Goal: Information Seeking & Learning: Learn about a topic

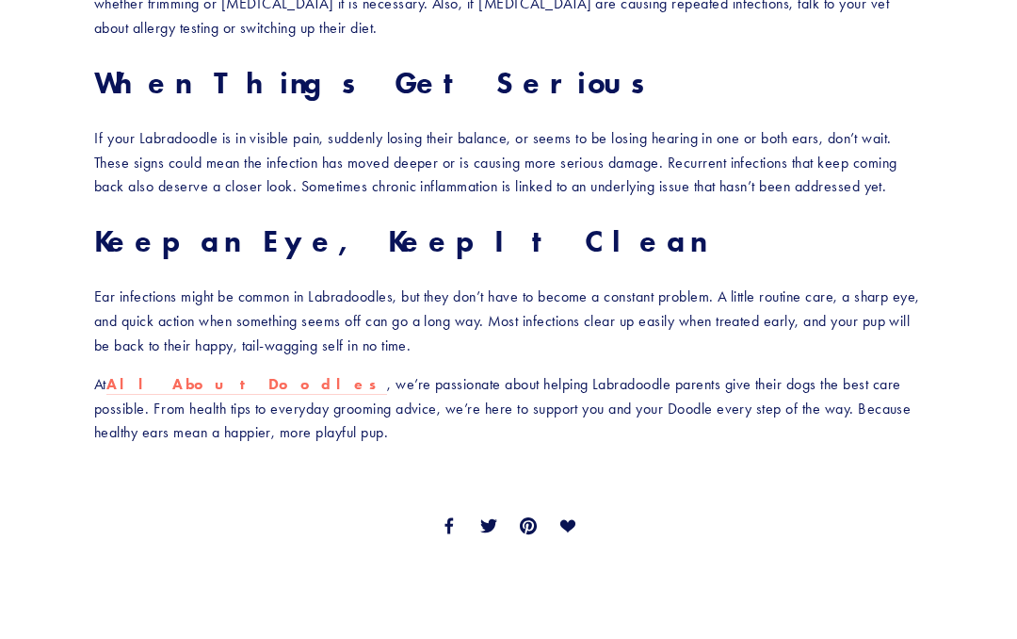
scroll to position [2462, 0]
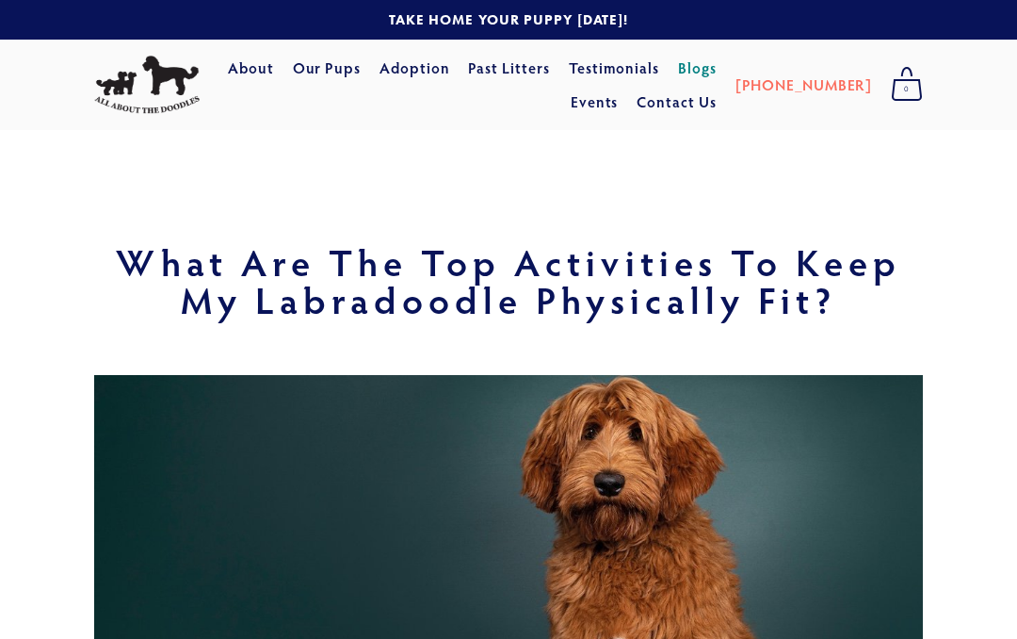
click at [717, 70] on link "Blogs" at bounding box center [697, 68] width 39 height 34
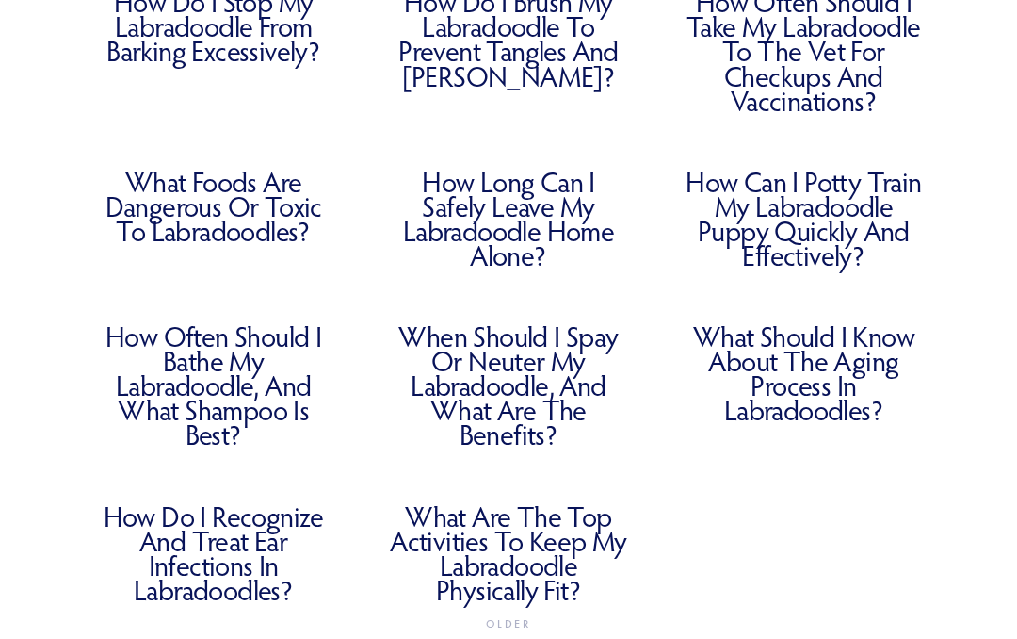
scroll to position [914, 0]
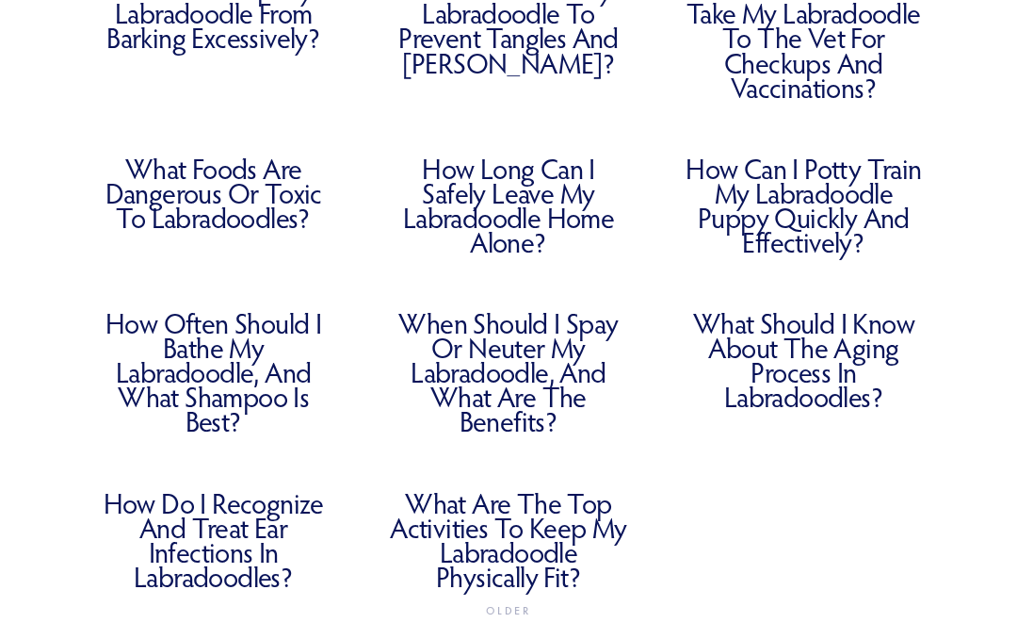
click at [530, 403] on link "When Should I Spay or Neuter My Labradoodle, and What Are the Benefits?" at bounding box center [508, 372] width 238 height 122
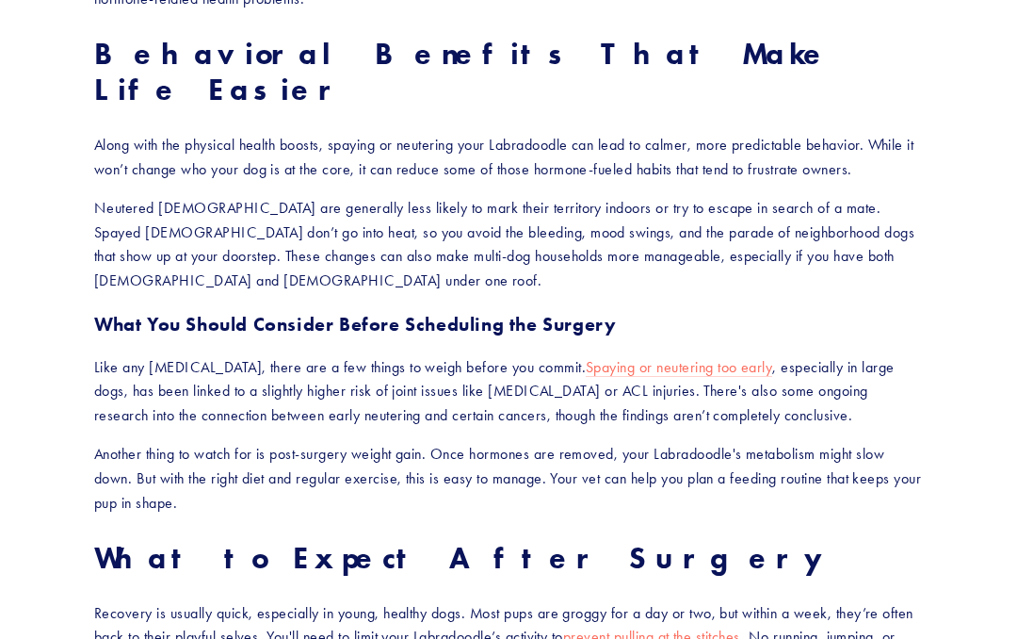
scroll to position [1664, 0]
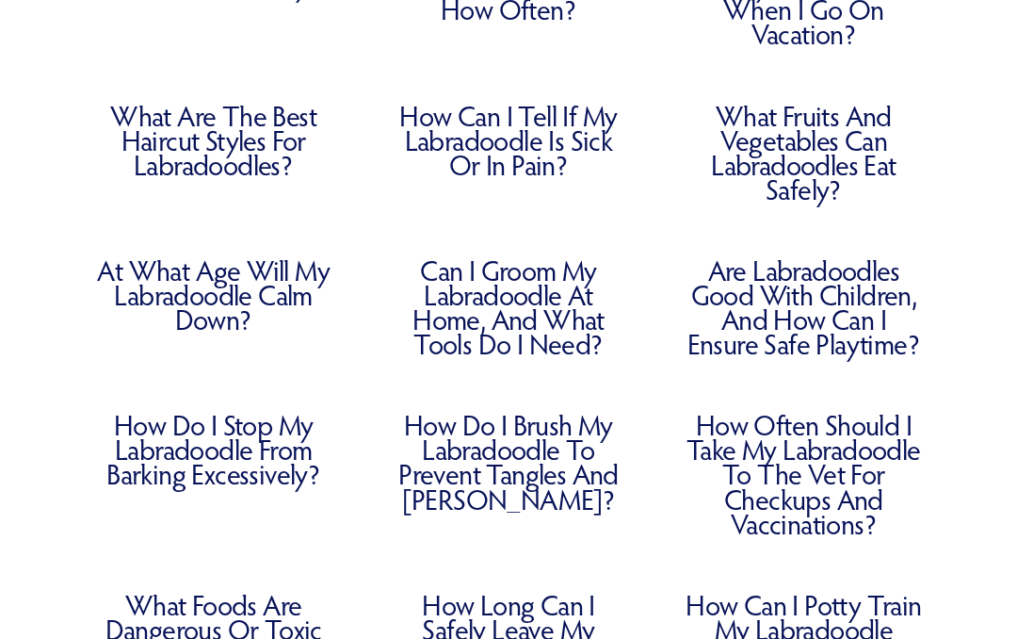
scroll to position [474, 0]
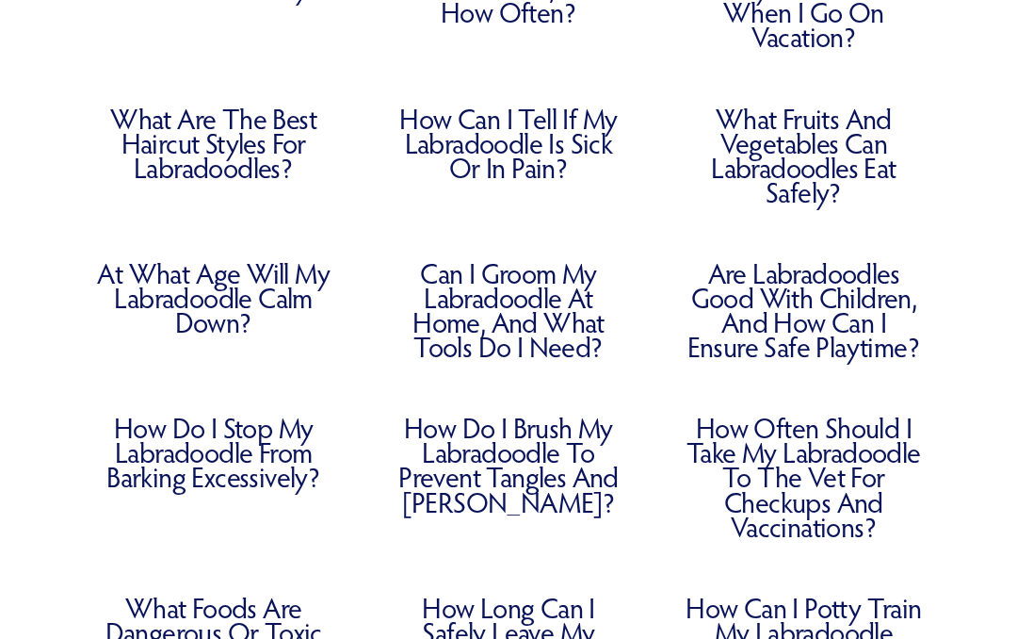
click at [801, 150] on link "What Fruits and Vegetables Can Labradoodles Eat Safely?" at bounding box center [804, 156] width 238 height 98
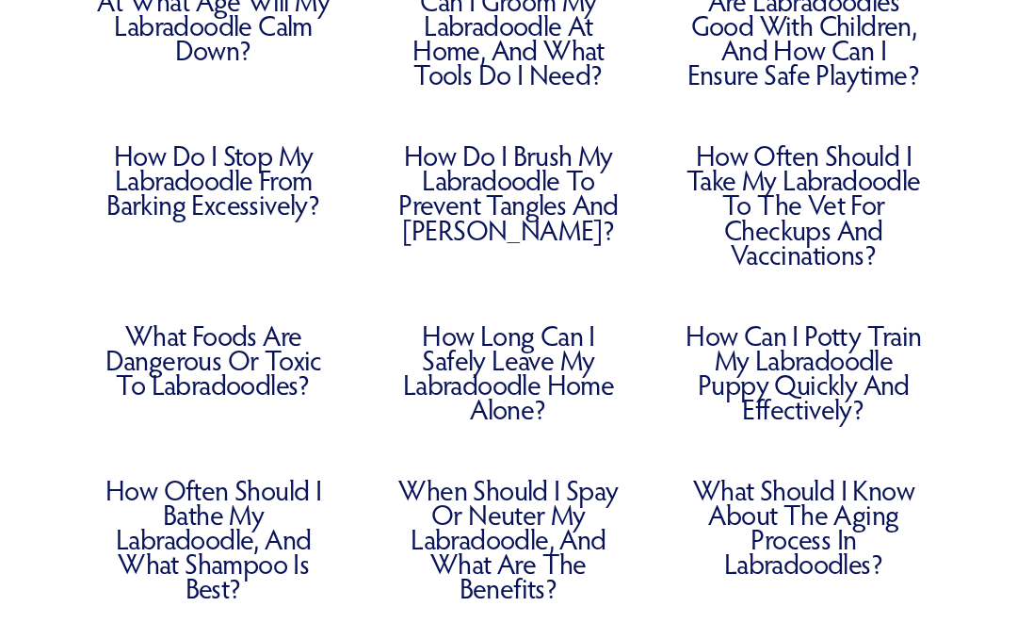
scroll to position [755, 0]
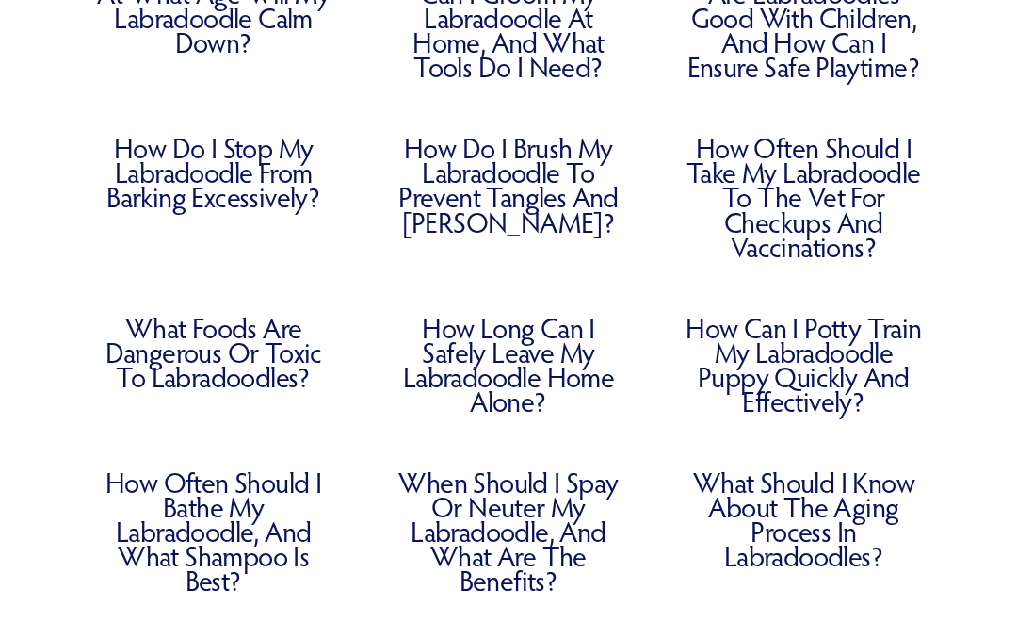
click at [447, 364] on link "How Long Can I Safely Leave My Labradoodle Home Alone?" at bounding box center [508, 365] width 238 height 98
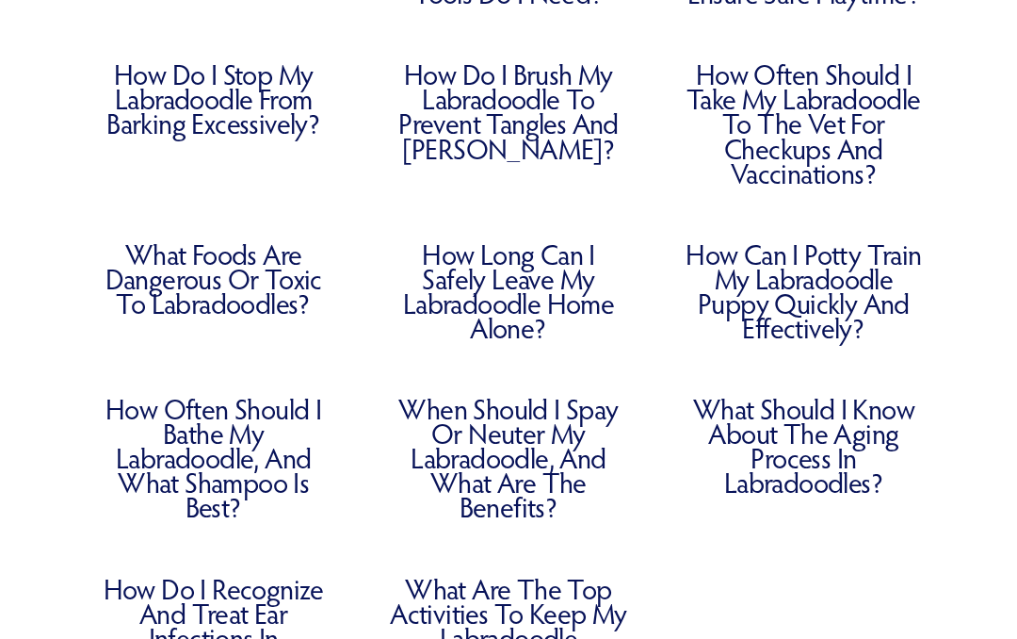
scroll to position [828, 0]
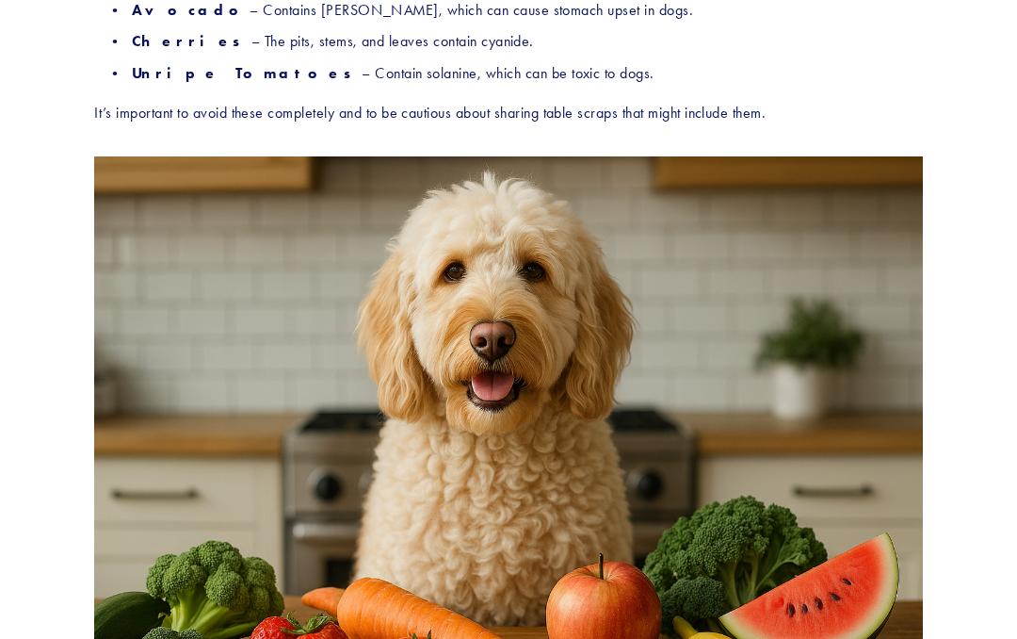
scroll to position [2140, 0]
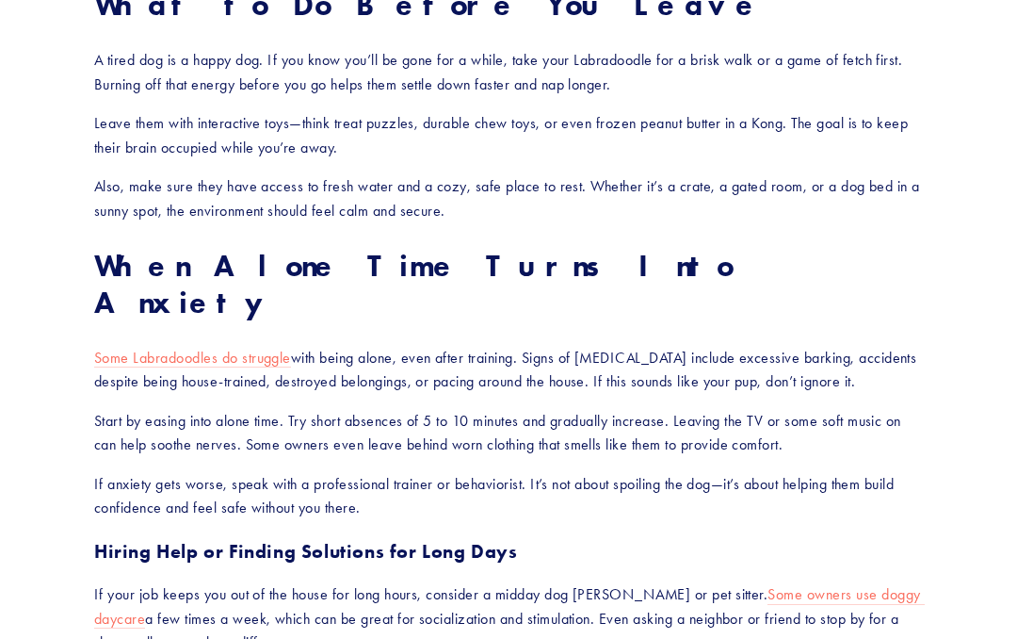
scroll to position [1484, 0]
